Goal: Task Accomplishment & Management: Manage account settings

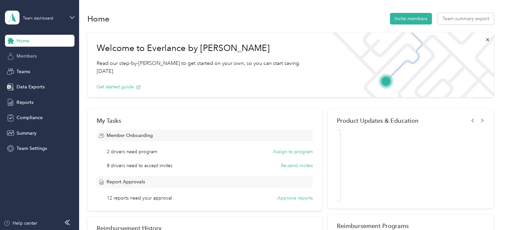
click at [24, 59] on span "Members" at bounding box center [27, 56] width 20 height 7
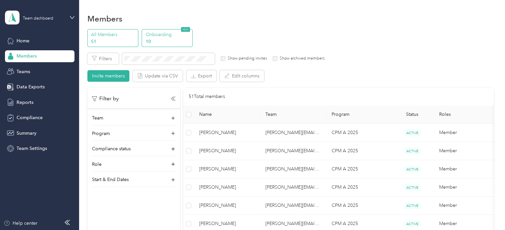
click at [155, 35] on p "Onboarding" at bounding box center [168, 34] width 45 height 7
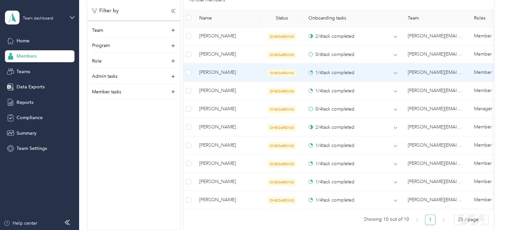
scroll to position [232, 0]
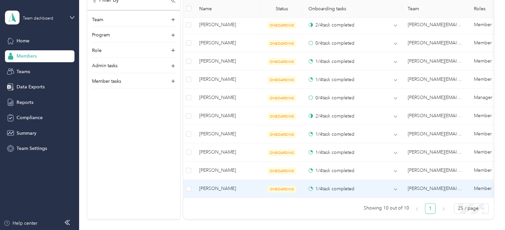
click at [398, 190] on td "1 / 4 task completed" at bounding box center [352, 189] width 99 height 18
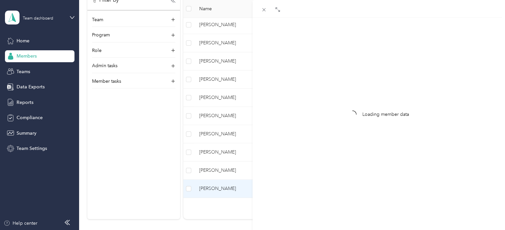
scroll to position [28, 0]
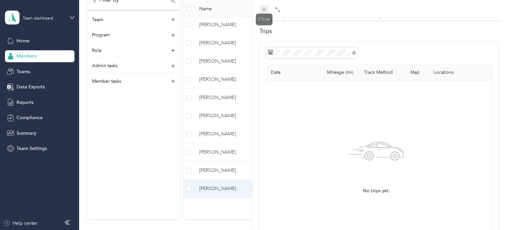
click at [265, 10] on icon at bounding box center [264, 10] width 6 height 6
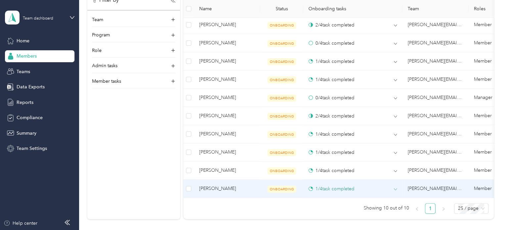
click at [395, 189] on icon at bounding box center [395, 189] width 3 height 3
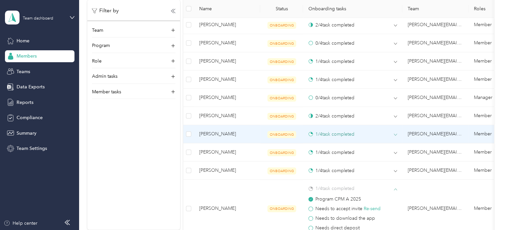
scroll to position [265, 0]
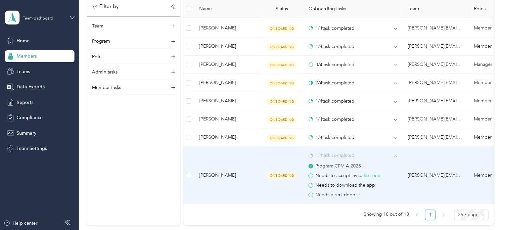
click at [396, 154] on icon at bounding box center [395, 155] width 3 height 3
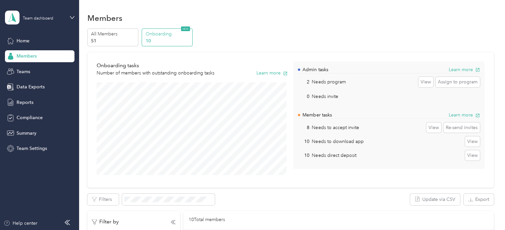
scroll to position [0, 0]
